Goal: Information Seeking & Learning: Learn about a topic

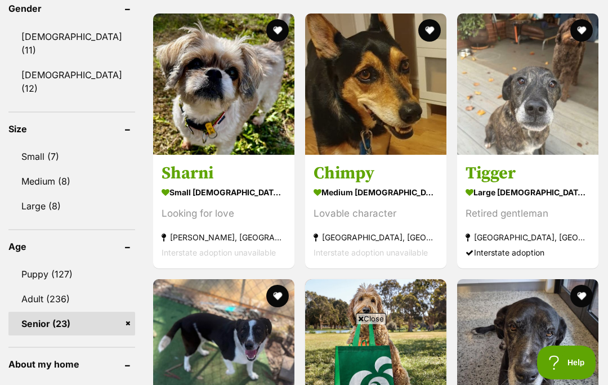
click at [215, 91] on img at bounding box center [223, 84] width 141 height 141
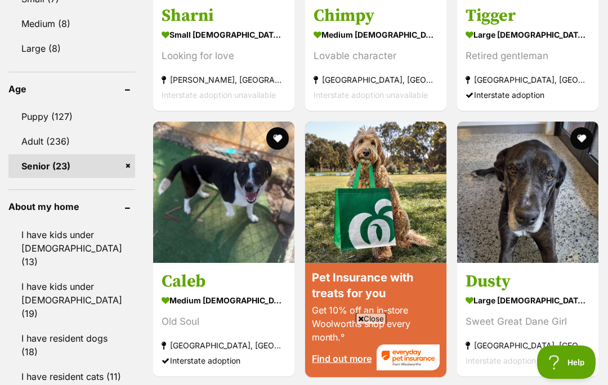
scroll to position [1208, 0]
click at [371, 324] on span "Close" at bounding box center [371, 318] width 30 height 11
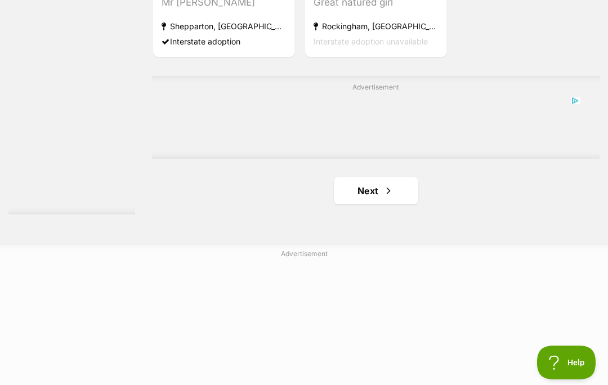
scroll to position [2417, 0]
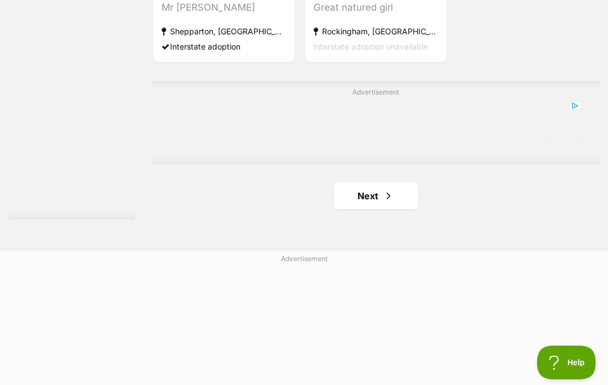
click at [359, 209] on link "Next" at bounding box center [376, 195] width 84 height 27
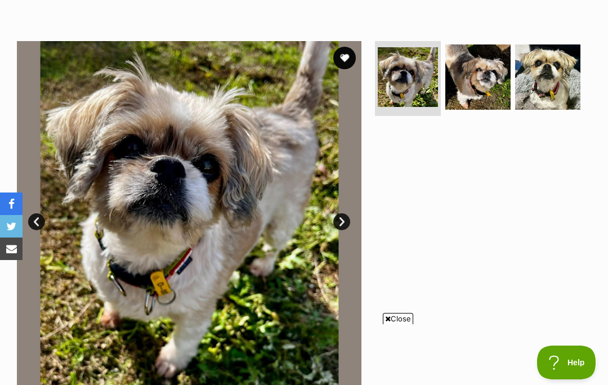
click at [401, 324] on span "Close" at bounding box center [398, 318] width 30 height 11
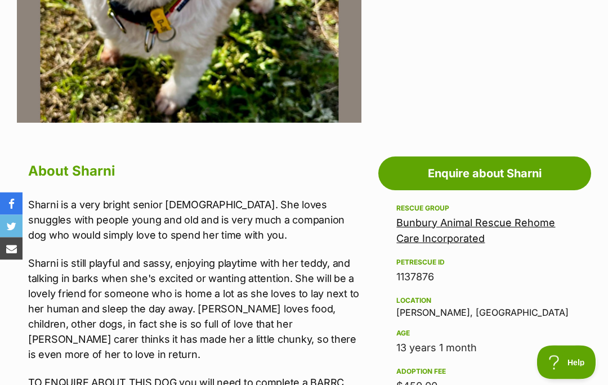
scroll to position [456, 0]
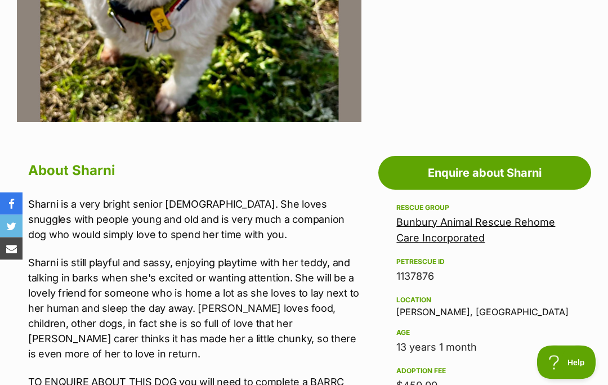
click at [538, 331] on div "Age" at bounding box center [484, 333] width 177 height 9
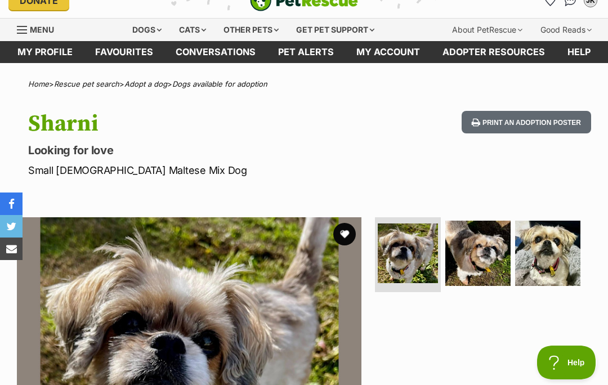
scroll to position [0, 0]
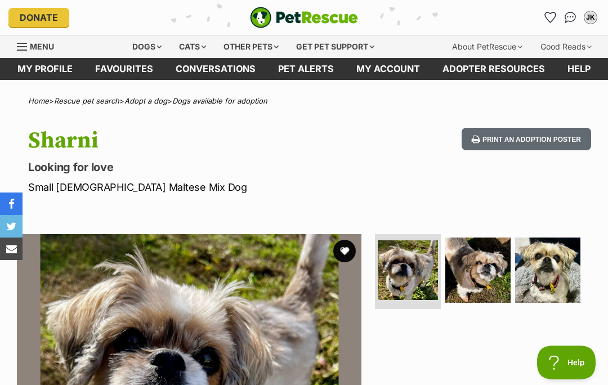
click at [523, 138] on button "Print an adoption poster" at bounding box center [525, 139] width 129 height 23
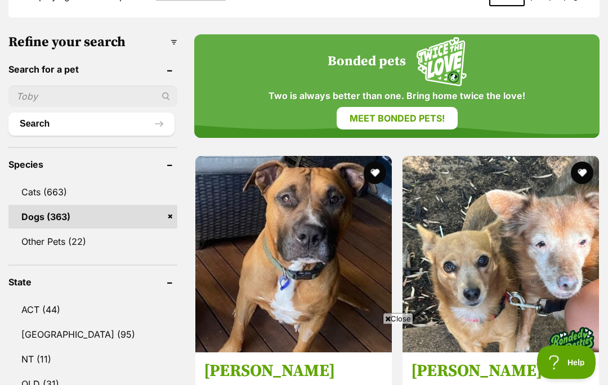
scroll to position [389, 0]
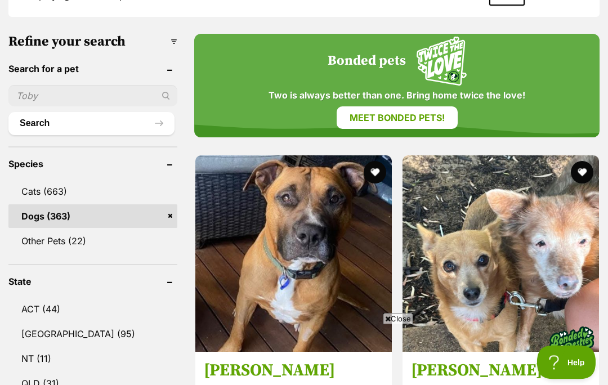
click at [407, 324] on span "Close" at bounding box center [398, 318] width 30 height 11
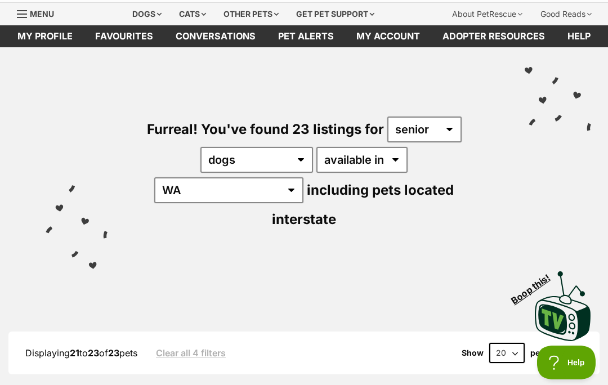
scroll to position [0, 0]
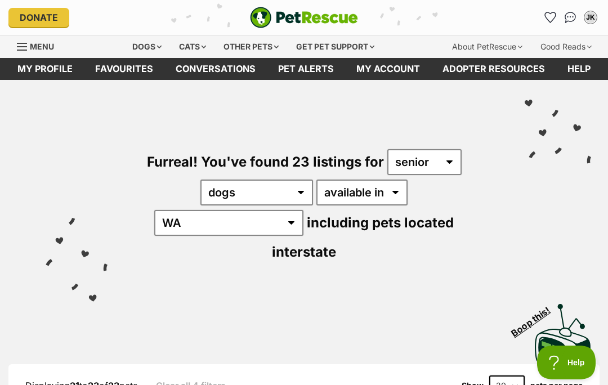
click at [147, 50] on div "Dogs" at bounding box center [146, 46] width 45 height 23
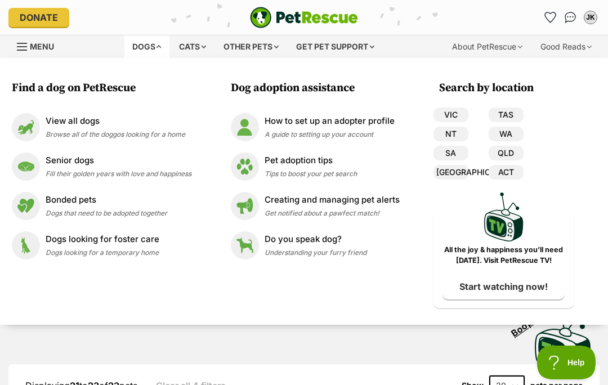
click at [31, 125] on img at bounding box center [26, 127] width 28 height 28
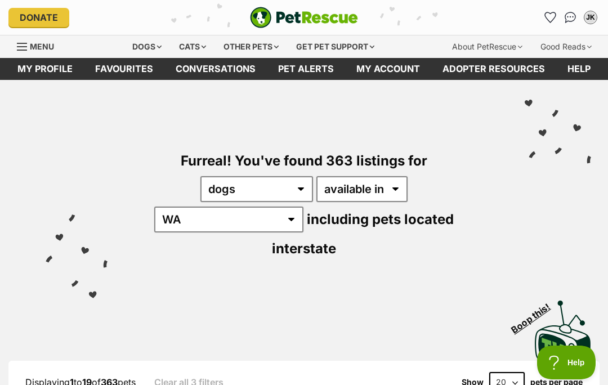
click at [505, 372] on select "20 40 60" at bounding box center [506, 382] width 35 height 20
select select "60"
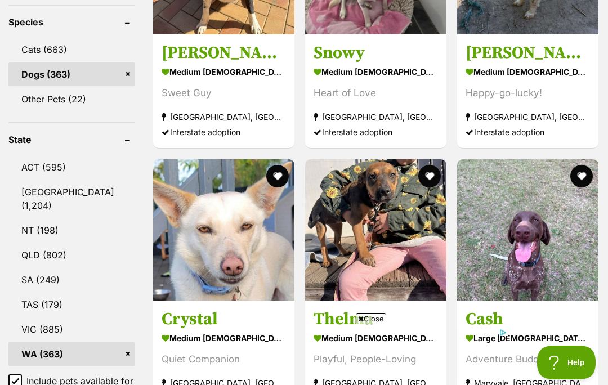
scroll to position [531, 0]
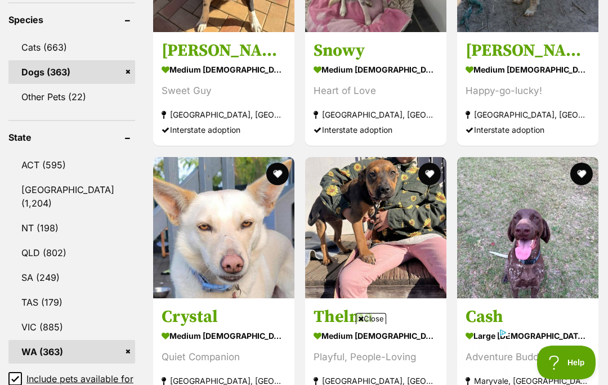
click at [372, 357] on section "medium [DEMOGRAPHIC_DATA] Dog Playful, People-Loving [GEOGRAPHIC_DATA], [GEOGRA…" at bounding box center [375, 365] width 124 height 76
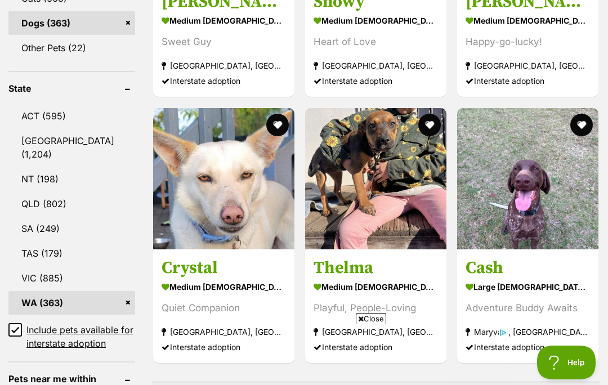
click at [367, 322] on span "Close" at bounding box center [371, 318] width 30 height 11
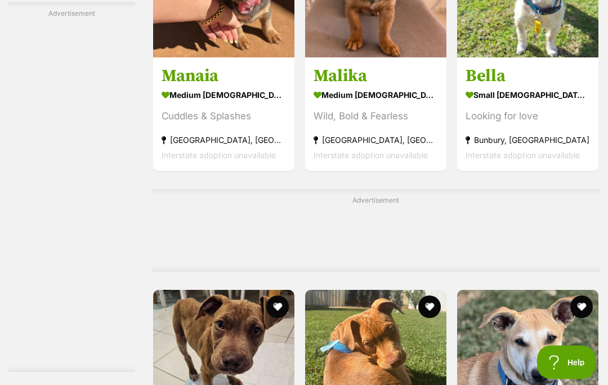
scroll to position [4864, 0]
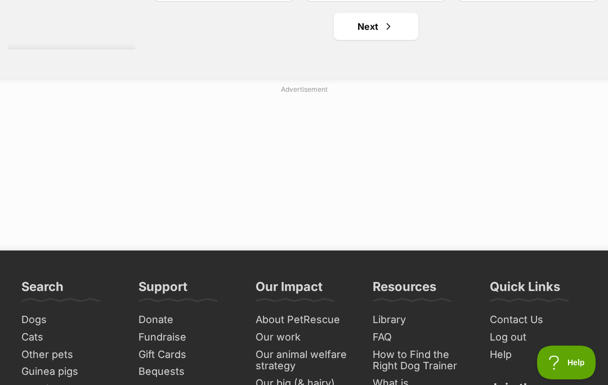
scroll to position [6684, 0]
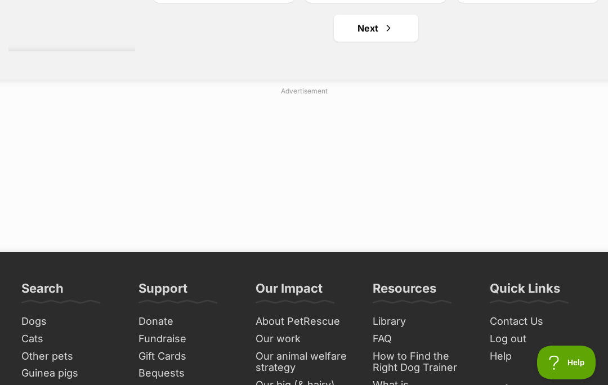
click at [358, 42] on link "Next" at bounding box center [376, 28] width 84 height 27
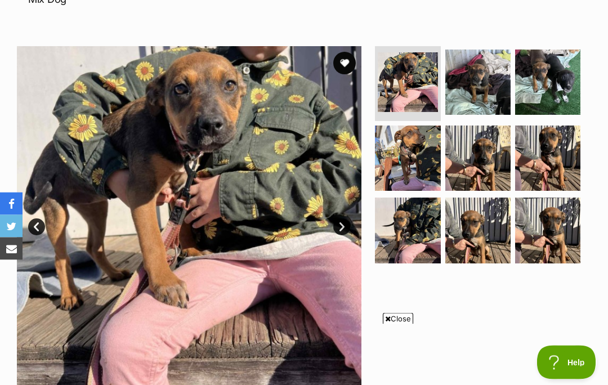
click at [393, 324] on span "Close" at bounding box center [398, 318] width 30 height 11
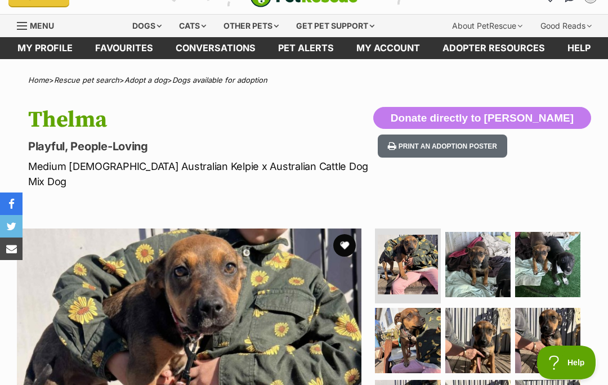
scroll to position [20, 0]
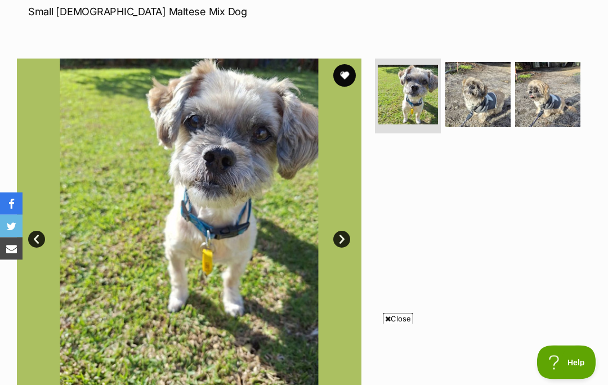
scroll to position [176, 0]
click at [390, 324] on span "Close" at bounding box center [398, 318] width 30 height 11
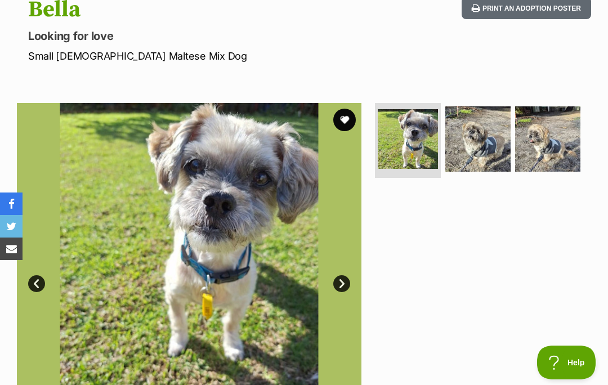
scroll to position [127, 0]
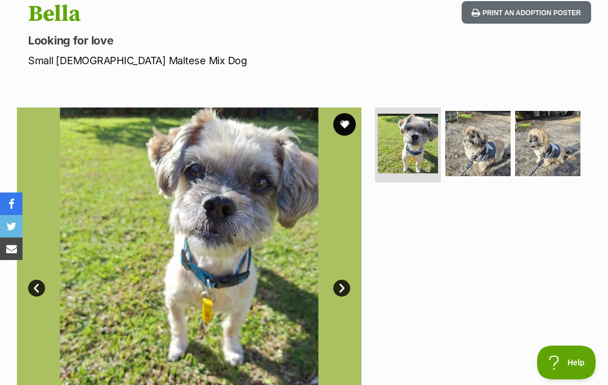
click at [334, 295] on img at bounding box center [189, 279] width 344 height 344
click at [348, 287] on link "Next" at bounding box center [341, 288] width 17 height 17
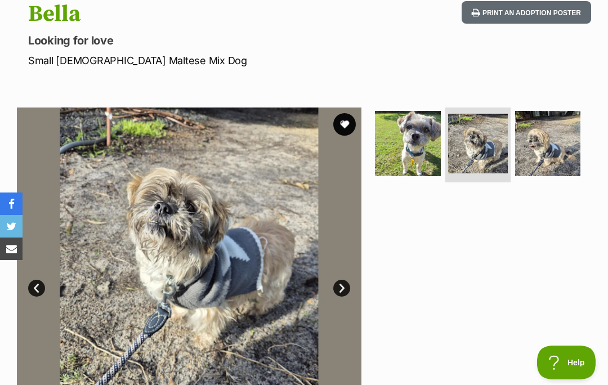
click at [341, 282] on link "Next" at bounding box center [341, 288] width 17 height 17
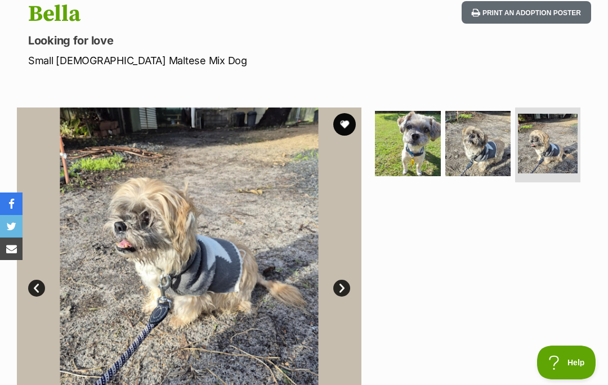
click at [42, 280] on link "Prev" at bounding box center [36, 288] width 17 height 17
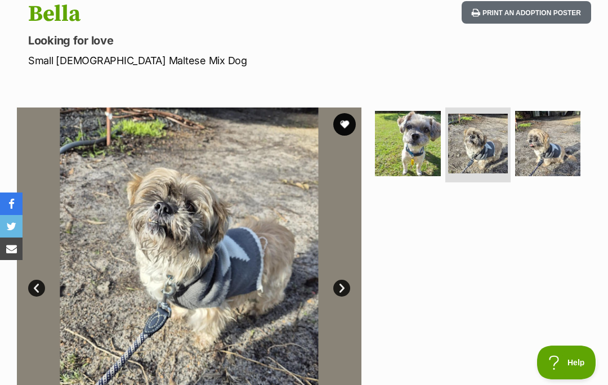
click at [43, 284] on link "Prev" at bounding box center [36, 288] width 17 height 17
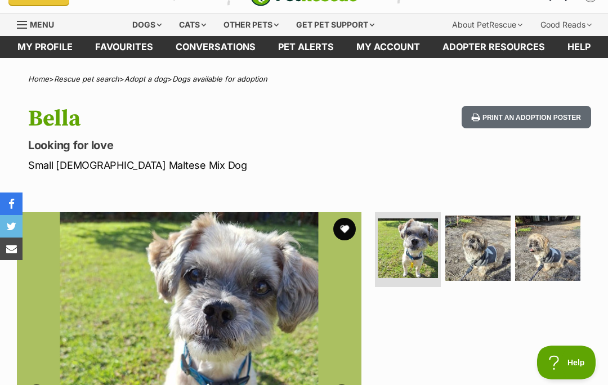
scroll to position [0, 0]
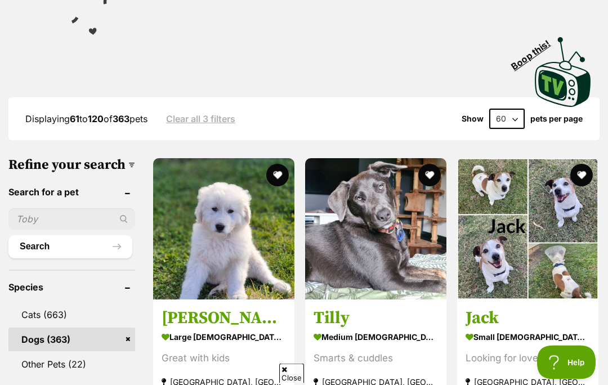
scroll to position [263, 0]
click at [401, 324] on span "Close" at bounding box center [398, 318] width 30 height 11
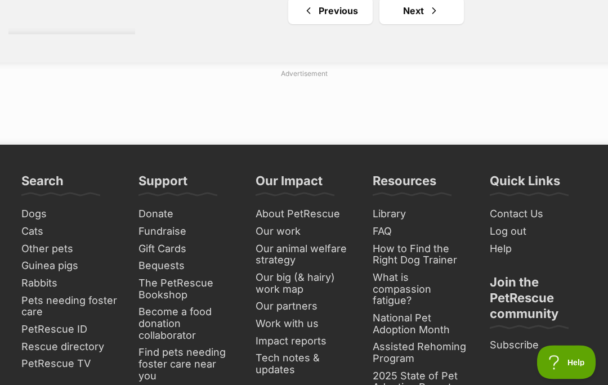
scroll to position [6698, 0]
click at [397, 24] on link "Next" at bounding box center [421, 10] width 84 height 27
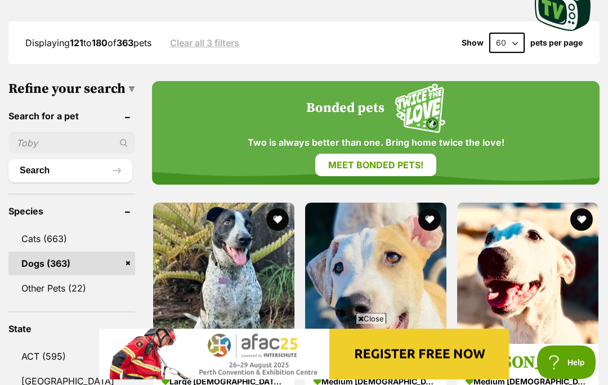
scroll to position [339, 0]
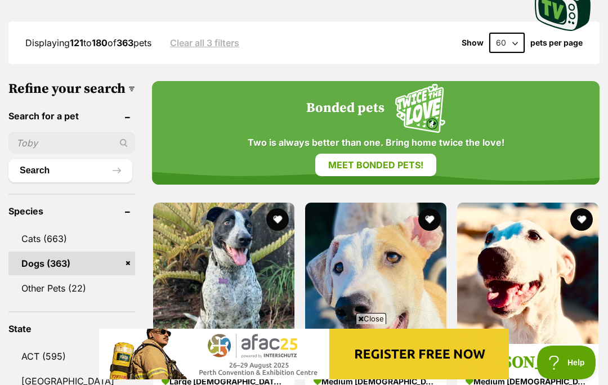
click at [375, 324] on span "Close" at bounding box center [371, 318] width 30 height 11
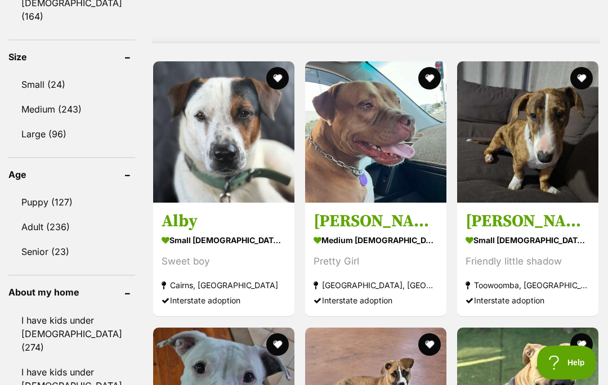
scroll to position [1119, 0]
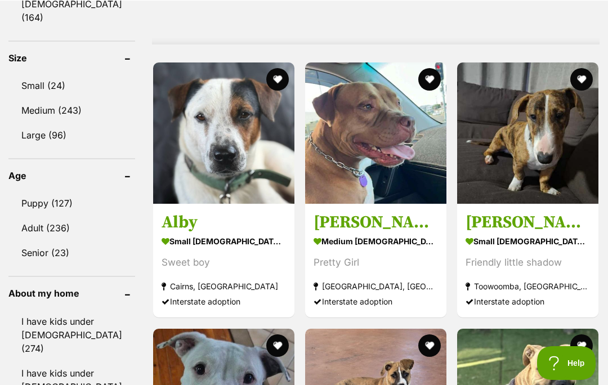
click at [523, 162] on img at bounding box center [527, 132] width 141 height 141
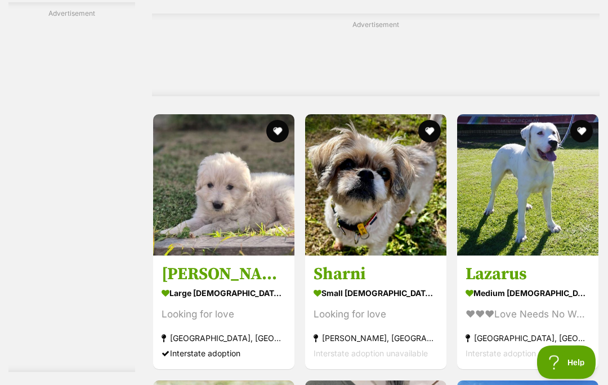
scroll to position [2336, 0]
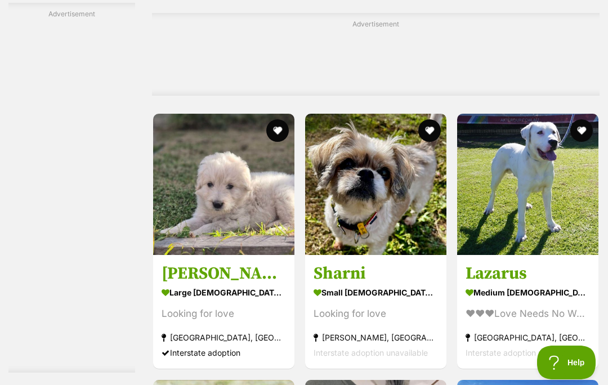
click at [393, 246] on img at bounding box center [375, 184] width 141 height 141
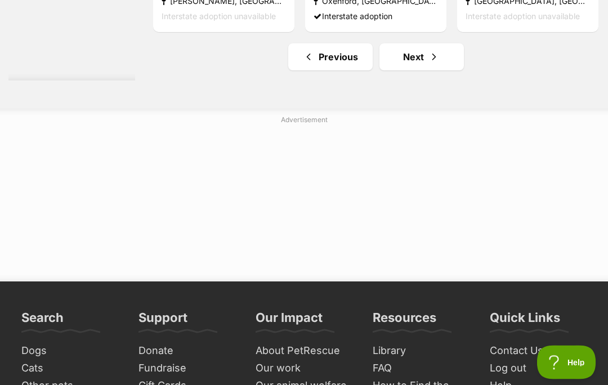
scroll to position [6776, 0]
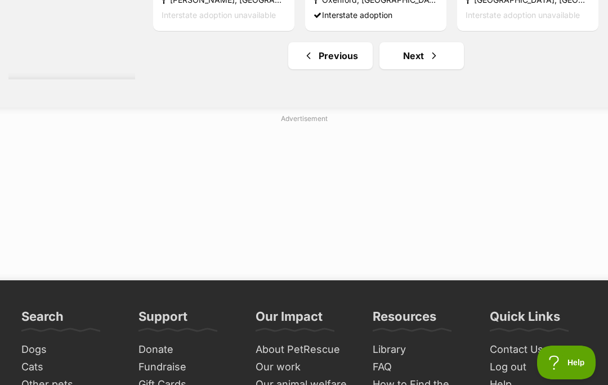
click at [397, 69] on link "Next" at bounding box center [421, 55] width 84 height 27
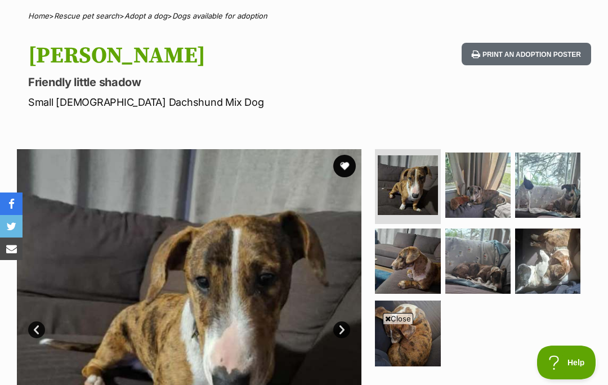
scroll to position [83, 0]
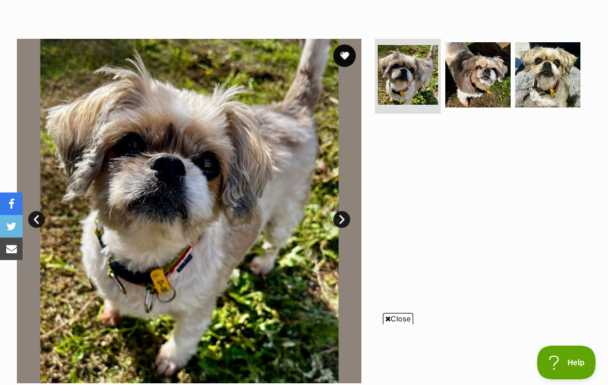
click at [402, 324] on span "Close" at bounding box center [398, 318] width 30 height 11
click at [343, 218] on link "Next" at bounding box center [341, 219] width 17 height 17
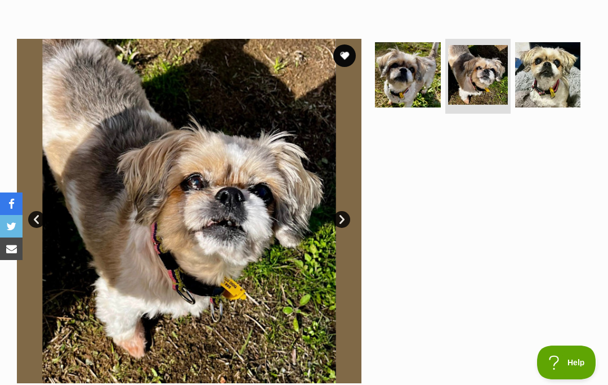
click at [344, 209] on img at bounding box center [189, 211] width 344 height 344
click at [339, 223] on link "Next" at bounding box center [341, 219] width 17 height 17
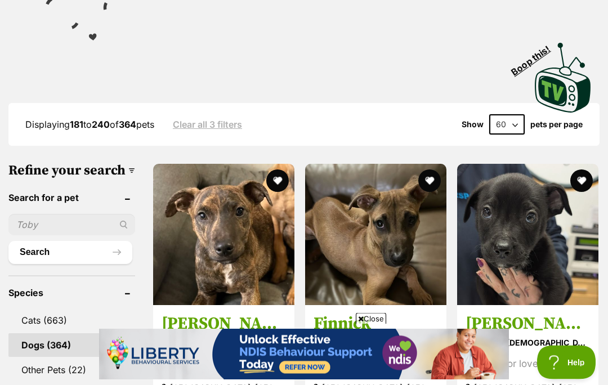
scroll to position [258, 0]
click at [375, 324] on span "Close" at bounding box center [371, 318] width 30 height 11
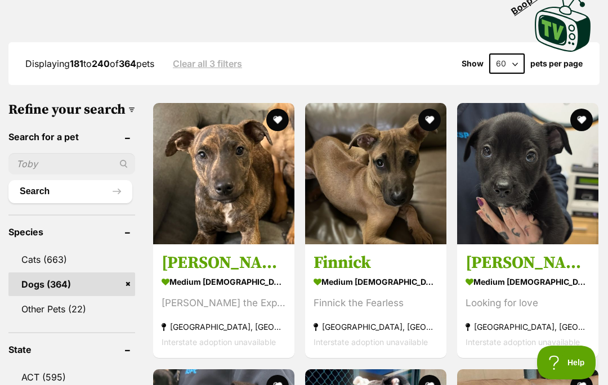
scroll to position [0, 0]
click at [520, 159] on img at bounding box center [527, 173] width 141 height 141
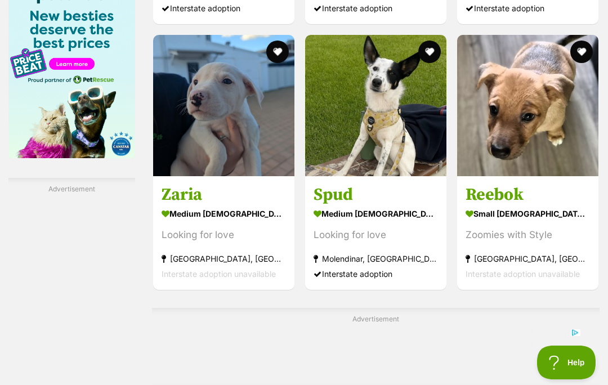
click at [500, 176] on img at bounding box center [527, 105] width 141 height 141
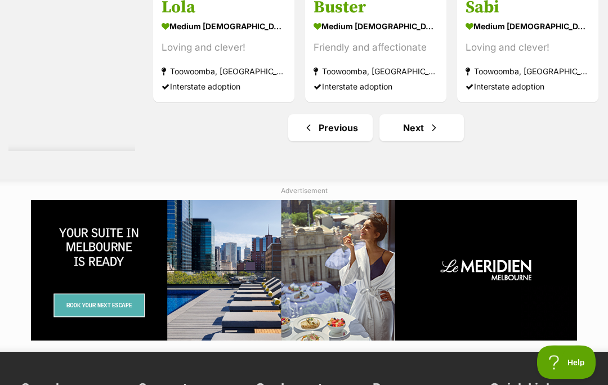
scroll to position [6721, 0]
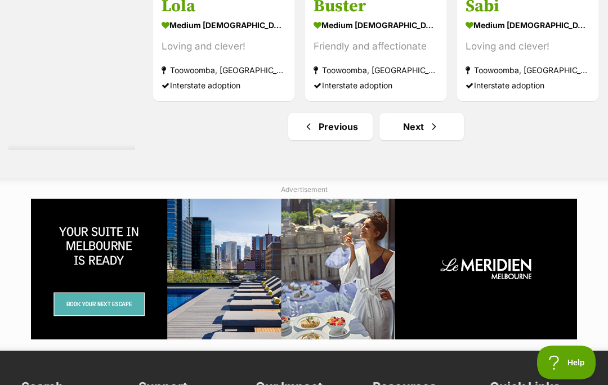
click at [399, 140] on link "Next" at bounding box center [421, 126] width 84 height 27
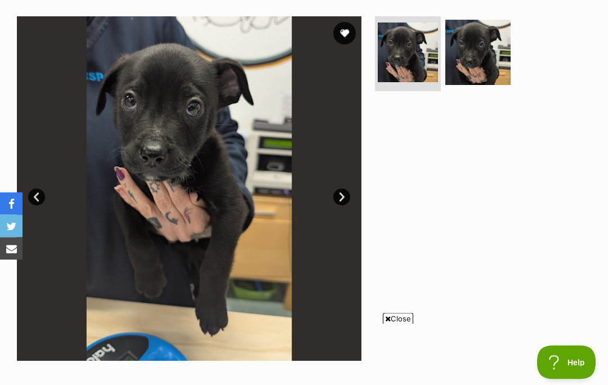
scroll to position [245, 0]
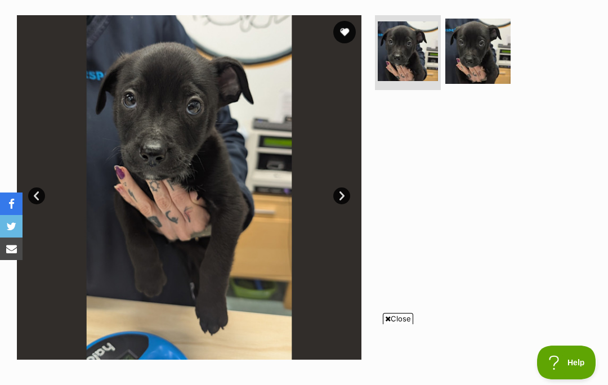
click at [399, 324] on span "Close" at bounding box center [398, 318] width 30 height 11
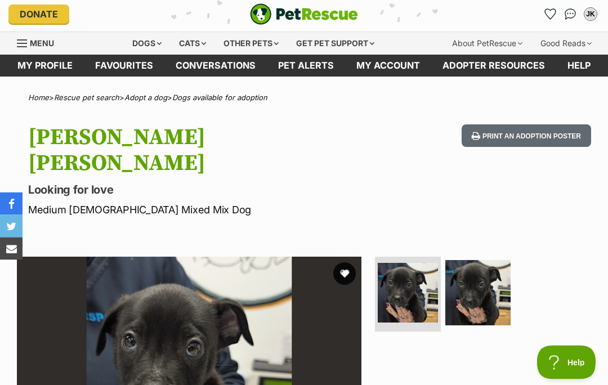
scroll to position [0, 0]
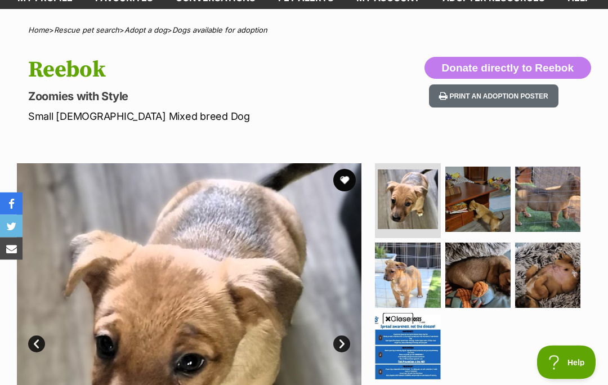
scroll to position [71, 0]
click at [400, 324] on span "Close" at bounding box center [398, 318] width 30 height 11
click at [406, 367] on img at bounding box center [407, 346] width 65 height 65
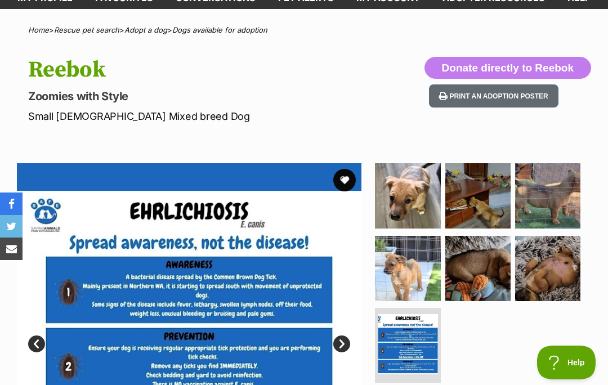
click at [37, 337] on link "Prev" at bounding box center [36, 343] width 17 height 17
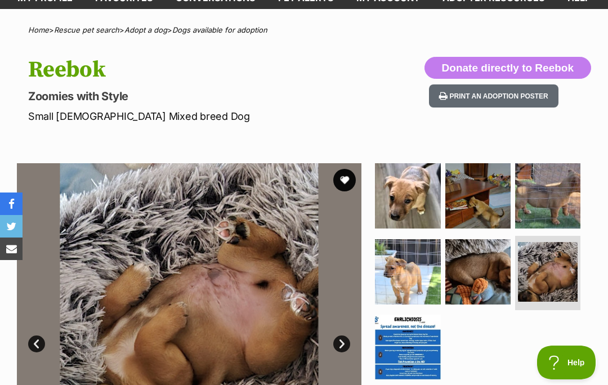
scroll to position [0, 0]
click at [38, 348] on link "Prev" at bounding box center [36, 343] width 17 height 17
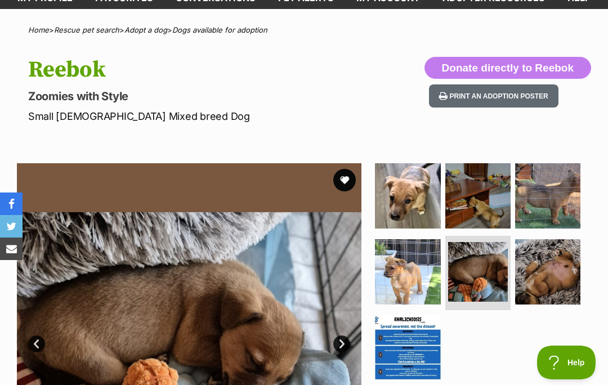
click at [44, 338] on link "Prev" at bounding box center [36, 343] width 17 height 17
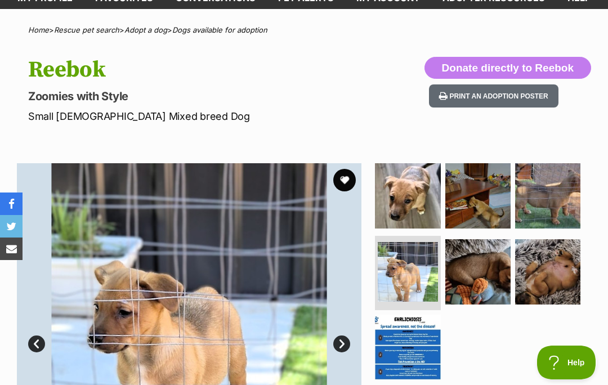
click at [46, 336] on img at bounding box center [189, 335] width 344 height 344
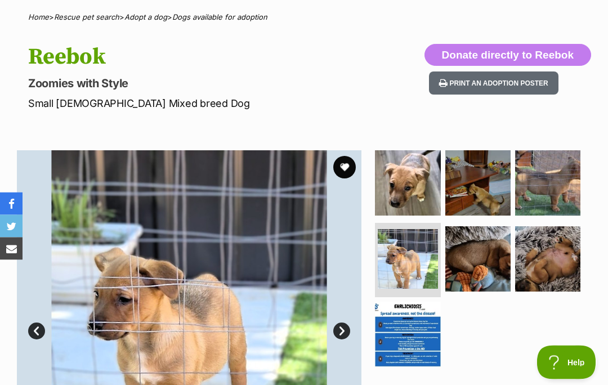
scroll to position [82, 0]
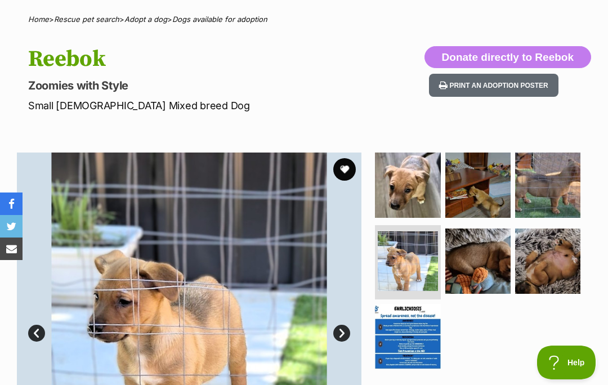
click at [38, 327] on link "Prev" at bounding box center [36, 333] width 17 height 17
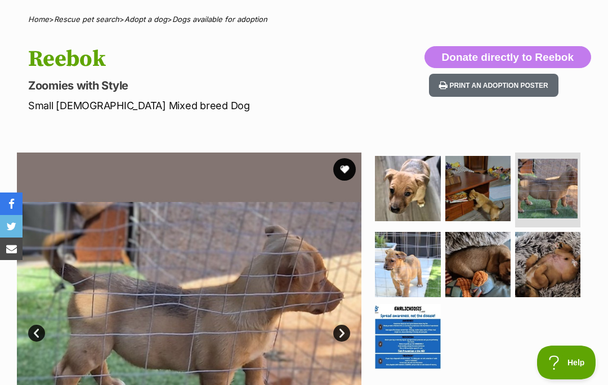
click at [44, 332] on link "Prev" at bounding box center [36, 333] width 17 height 17
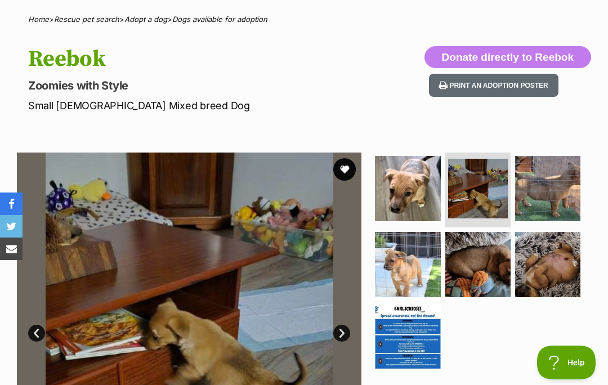
click at [52, 338] on img at bounding box center [189, 324] width 344 height 344
click at [47, 327] on img at bounding box center [189, 324] width 344 height 344
click at [41, 326] on link "Prev" at bounding box center [36, 333] width 17 height 17
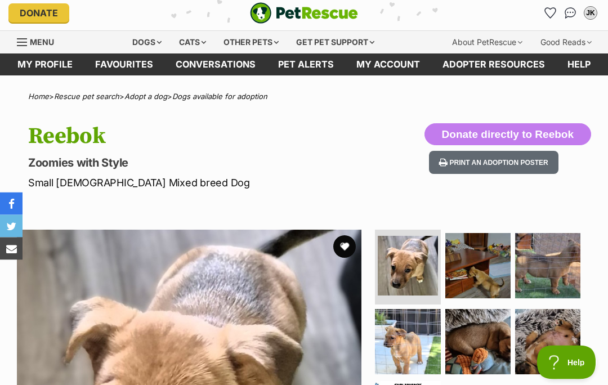
scroll to position [0, 0]
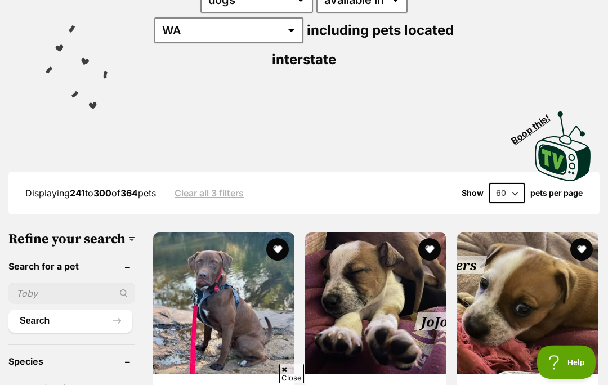
scroll to position [192, 0]
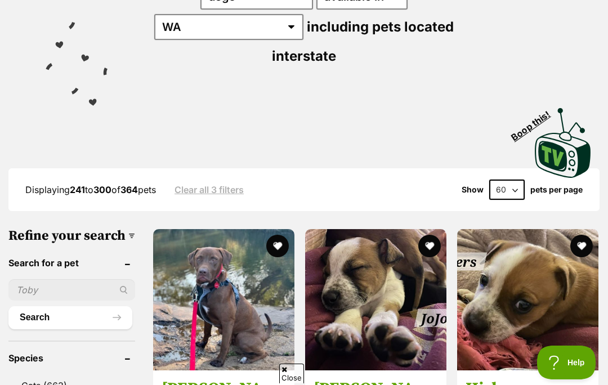
click at [295, 383] on span "Close" at bounding box center [291, 373] width 25 height 20
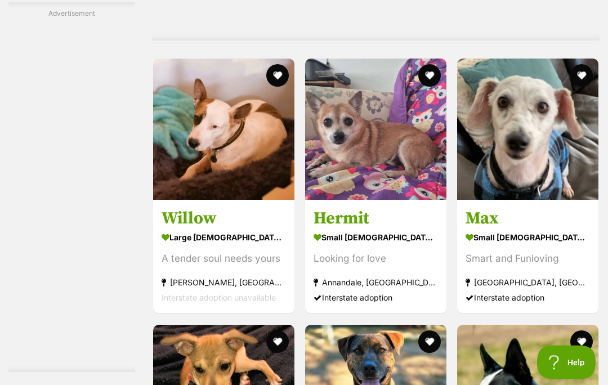
scroll to position [2271, 0]
click at [373, 197] on img at bounding box center [375, 129] width 141 height 141
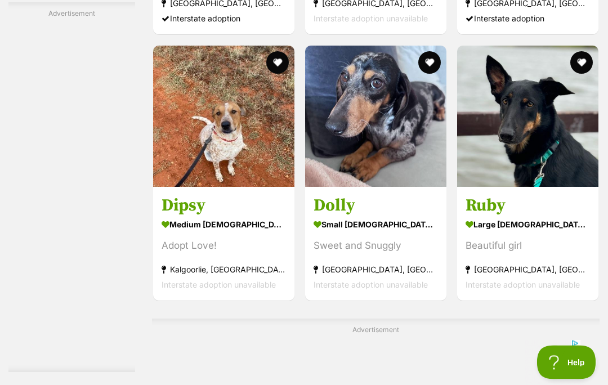
scroll to position [3830, 0]
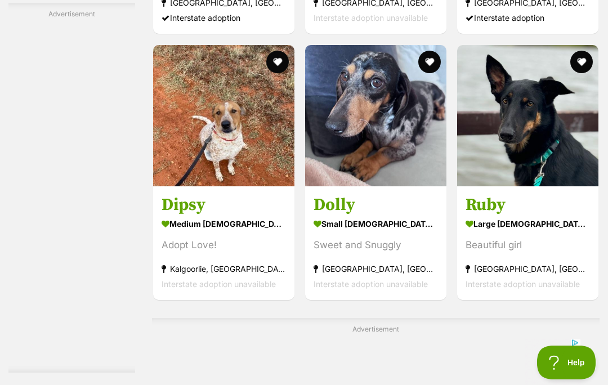
click at [381, 186] on img at bounding box center [375, 115] width 141 height 141
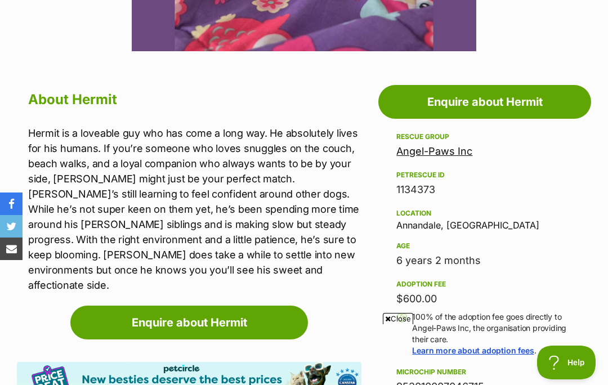
click at [396, 324] on span "Close" at bounding box center [398, 318] width 30 height 11
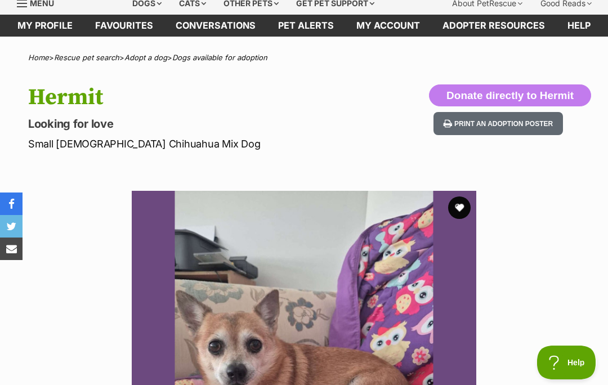
scroll to position [42, 0]
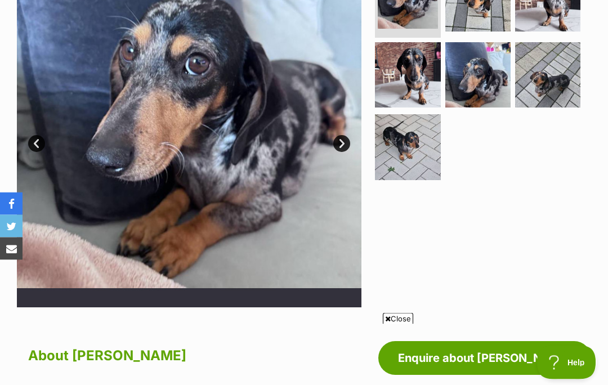
click at [405, 324] on span "Close" at bounding box center [398, 318] width 30 height 11
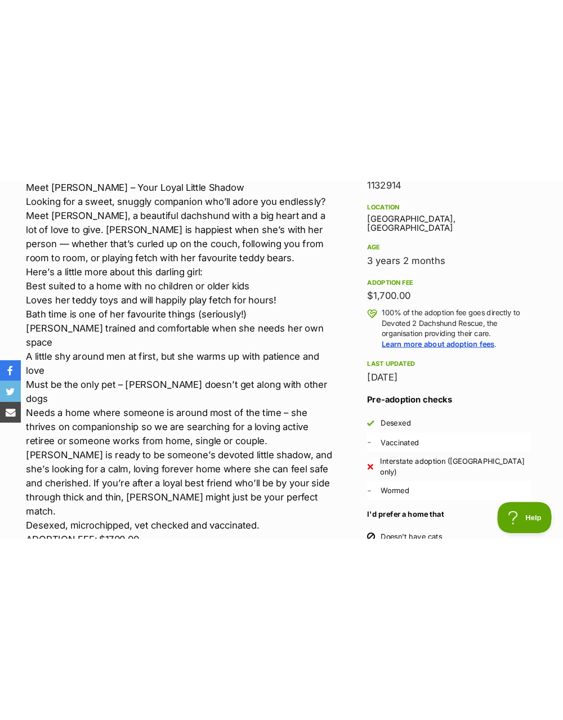
scroll to position [1533, 0]
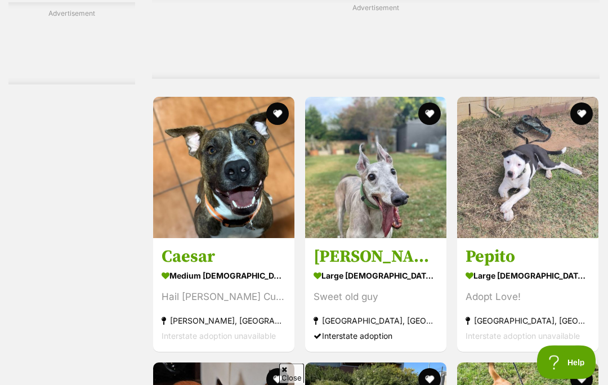
scroll to position [4150, 0]
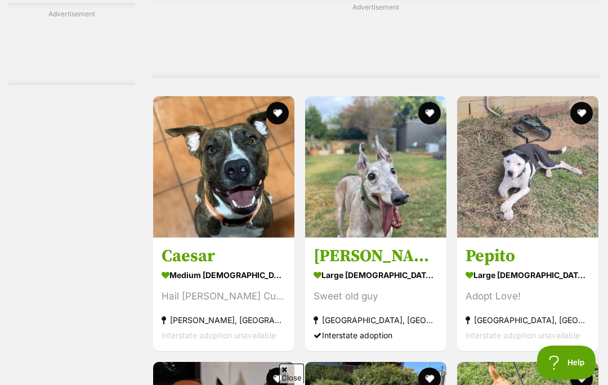
click at [294, 383] on span "Close" at bounding box center [291, 373] width 25 height 20
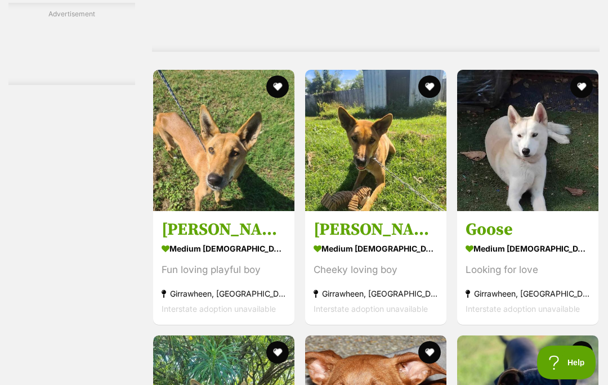
scroll to position [4811, 0]
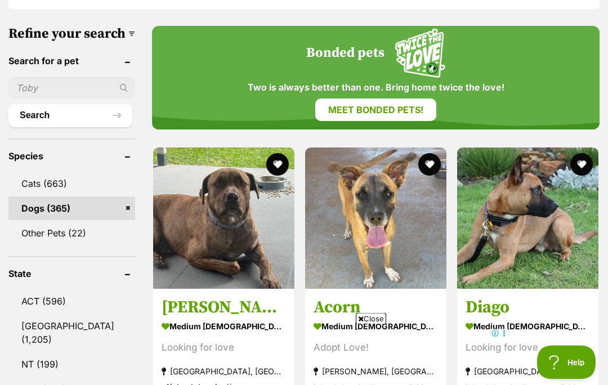
scroll to position [396, 0]
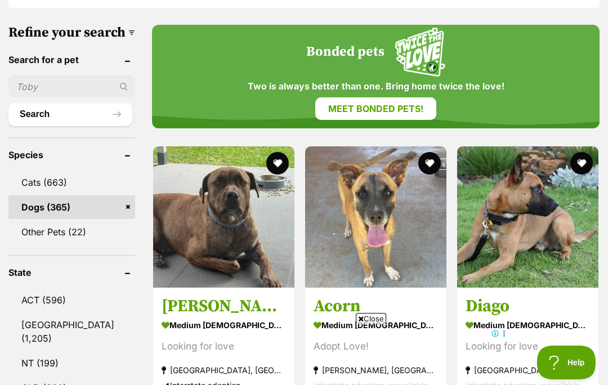
click at [368, 324] on span "Close" at bounding box center [371, 318] width 30 height 11
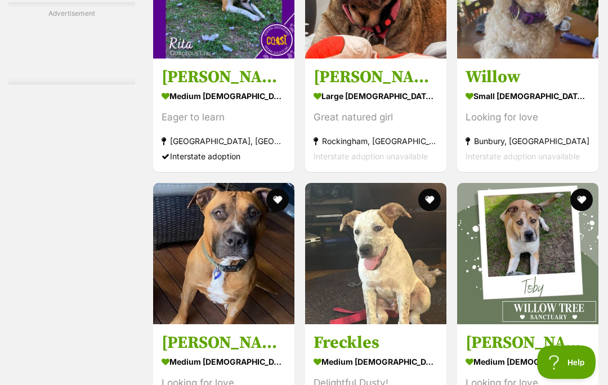
scroll to position [4449, 0]
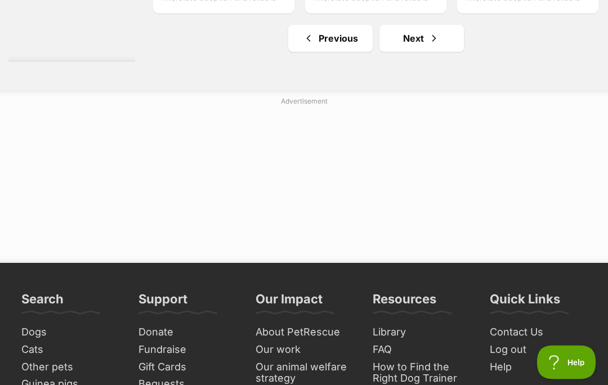
scroll to position [6794, 0]
click at [399, 52] on link "Next" at bounding box center [421, 38] width 84 height 27
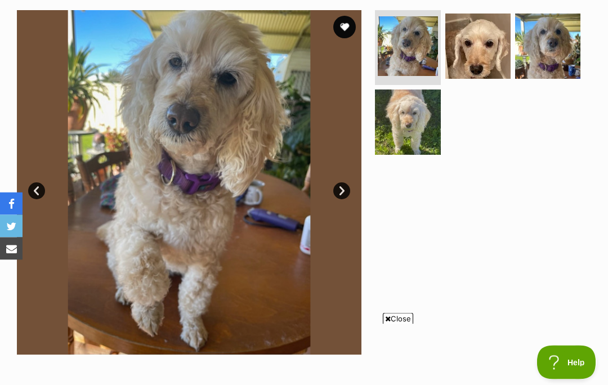
click at [397, 324] on span "Close" at bounding box center [398, 318] width 30 height 11
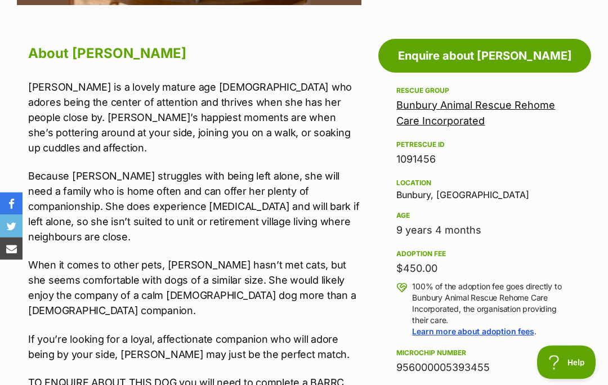
scroll to position [573, 0]
click at [560, 225] on div "9 years 4 months" at bounding box center [484, 230] width 177 height 16
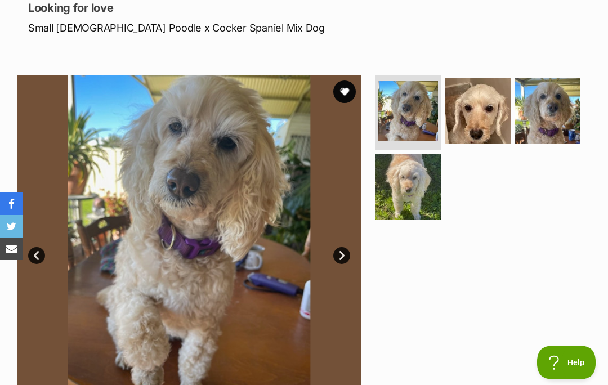
scroll to position [0, 0]
click at [341, 259] on link "Next" at bounding box center [341, 255] width 17 height 17
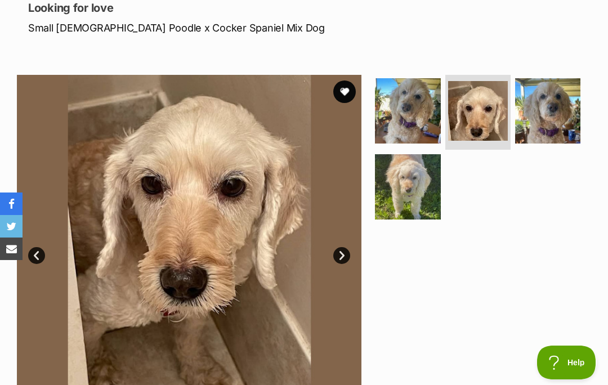
click at [343, 254] on link "Next" at bounding box center [341, 255] width 17 height 17
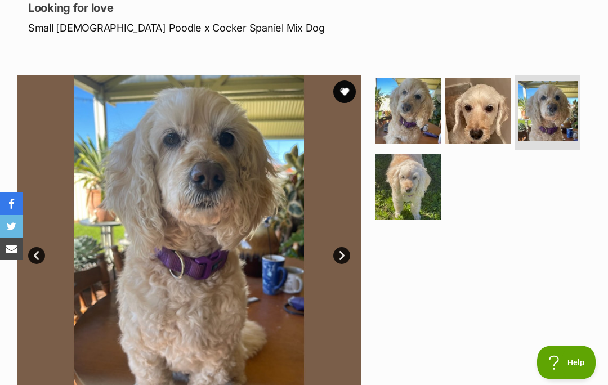
click at [344, 254] on link "Next" at bounding box center [341, 255] width 17 height 17
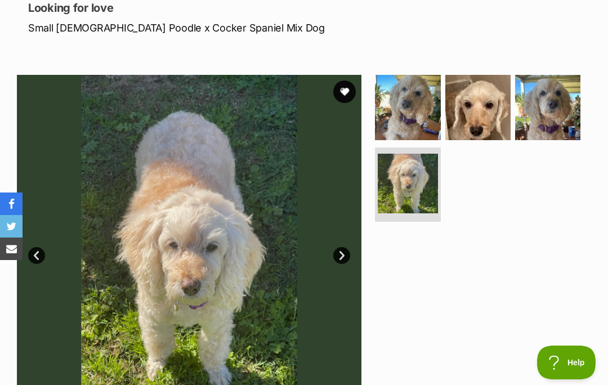
click at [45, 252] on link "Prev" at bounding box center [36, 255] width 17 height 17
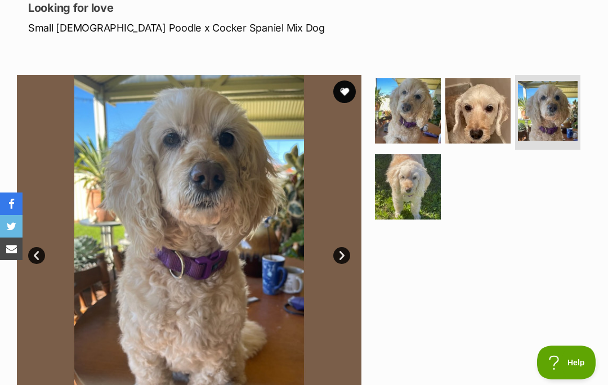
click at [43, 250] on link "Prev" at bounding box center [36, 255] width 17 height 17
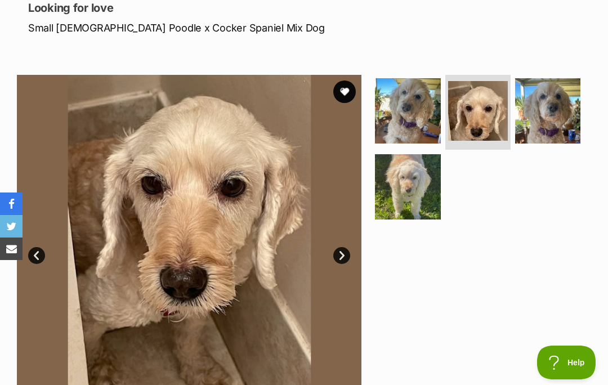
click at [45, 246] on img at bounding box center [189, 247] width 344 height 344
click at [39, 249] on link "Prev" at bounding box center [36, 255] width 17 height 17
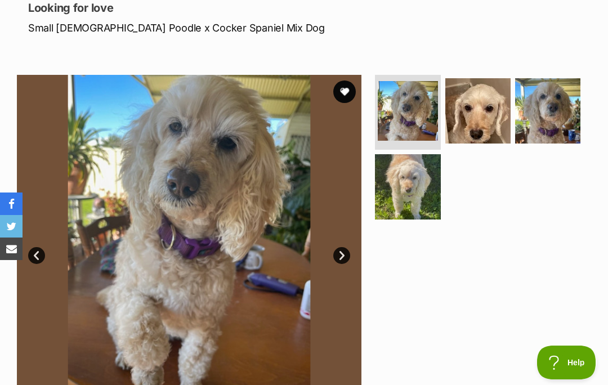
click at [44, 255] on link "Prev" at bounding box center [36, 255] width 17 height 17
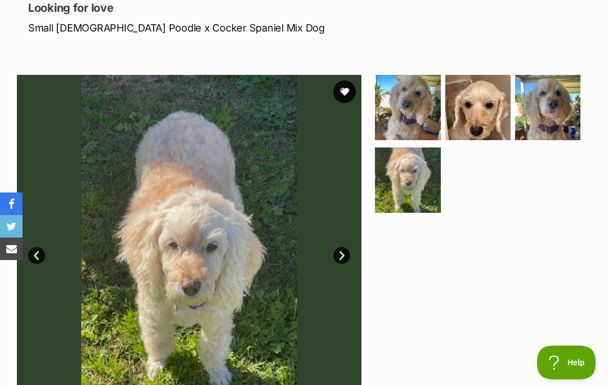
click at [44, 250] on link "Prev" at bounding box center [36, 255] width 17 height 17
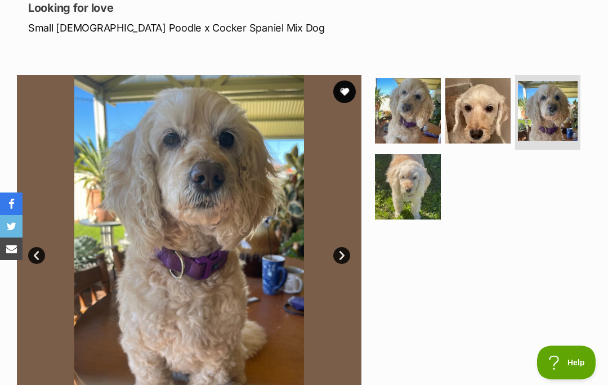
click at [44, 258] on link "Prev" at bounding box center [36, 255] width 17 height 17
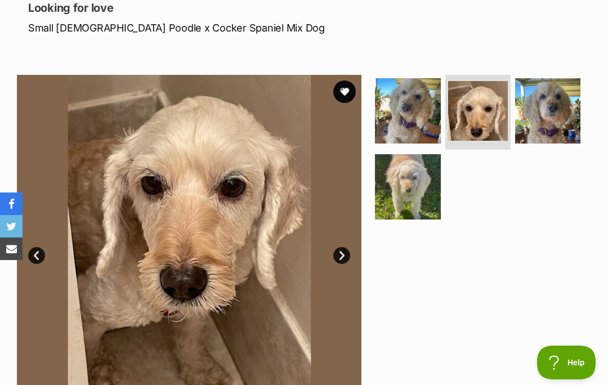
click at [43, 250] on link "Prev" at bounding box center [36, 255] width 17 height 17
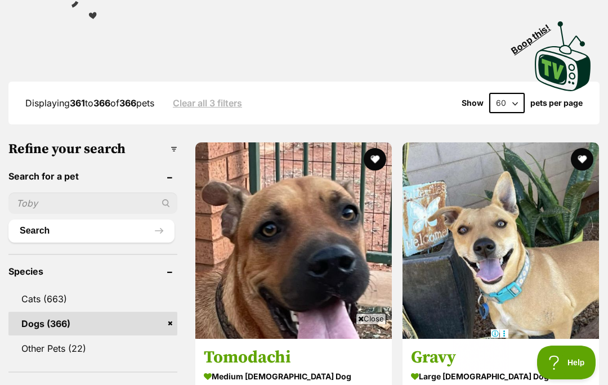
scroll to position [280, 0]
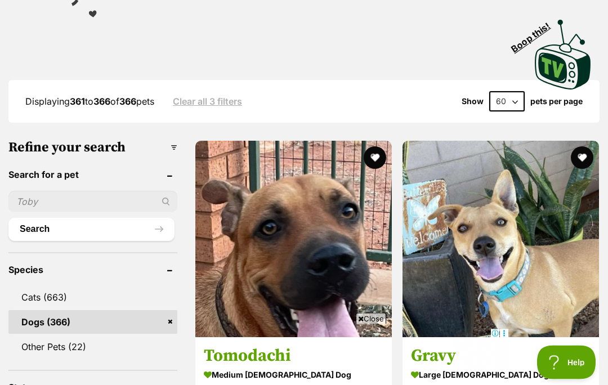
click at [372, 324] on span "Close" at bounding box center [371, 318] width 30 height 11
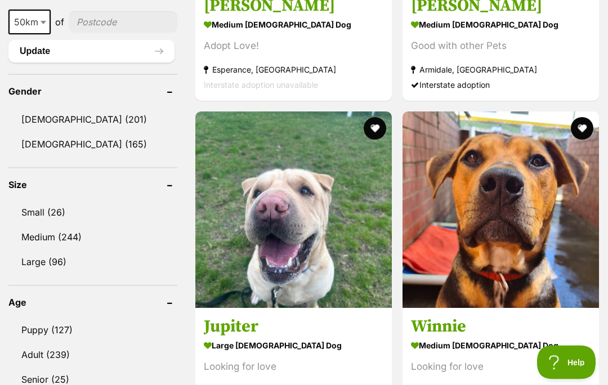
scroll to position [947, 0]
